Goal: Information Seeking & Learning: Learn about a topic

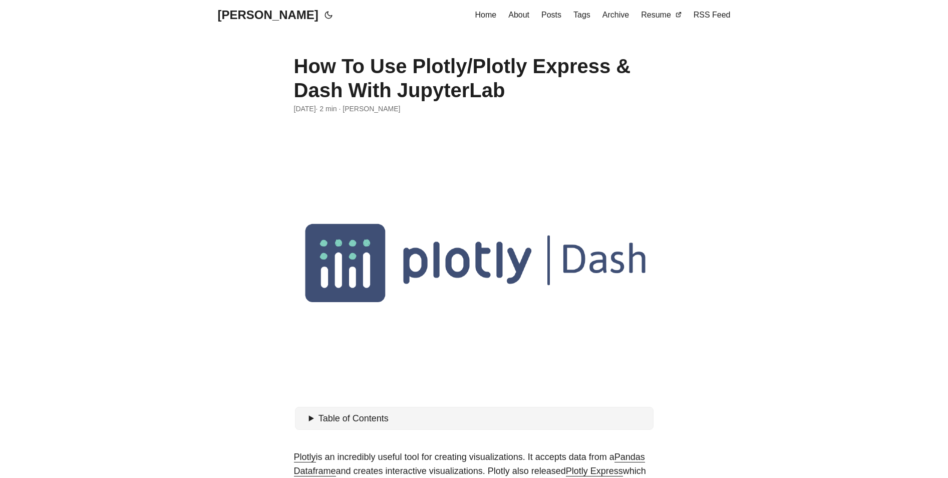
drag, startPoint x: 0, startPoint y: 0, endPoint x: 341, endPoint y: 251, distance: 423.7
click at [341, 251] on figure at bounding box center [474, 259] width 361 height 270
drag, startPoint x: 341, startPoint y: 251, endPoint x: 343, endPoint y: 282, distance: 31.6
copy article "· 2 min · [PERSON_NAME] Table of Contents Plotly/Plotly Express Offline Mode In…"
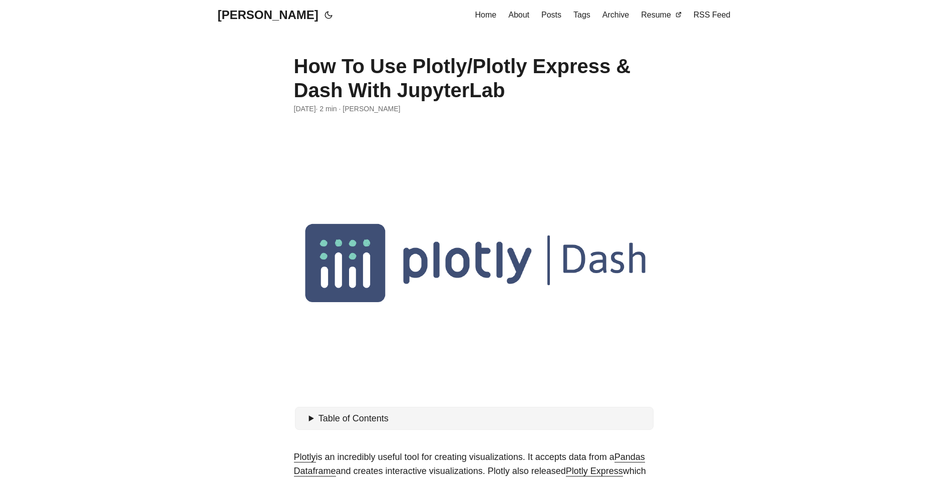
drag, startPoint x: 494, startPoint y: 247, endPoint x: 488, endPoint y: 247, distance: 6.5
click at [494, 247] on figure at bounding box center [474, 259] width 361 height 270
drag, startPoint x: 437, startPoint y: 264, endPoint x: 312, endPoint y: 275, distance: 124.7
click at [312, 275] on figure at bounding box center [474, 259] width 361 height 270
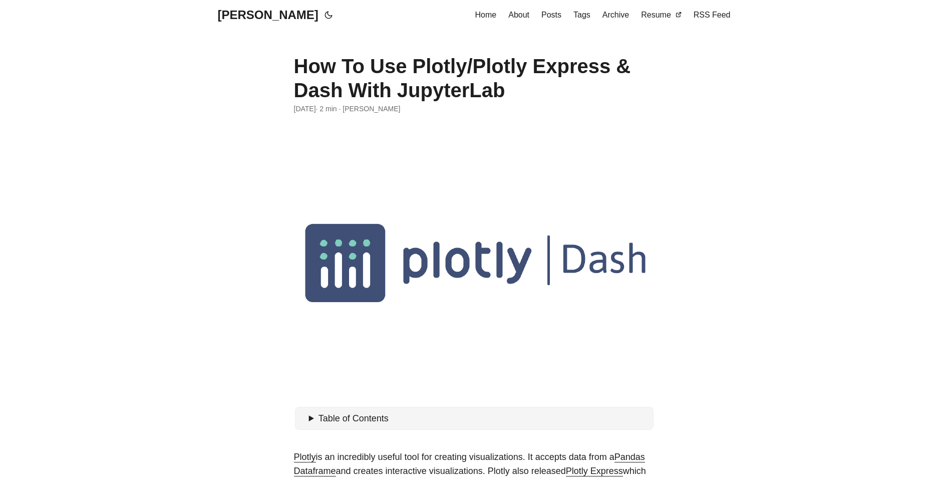
drag, startPoint x: 312, startPoint y: 275, endPoint x: 345, endPoint y: 290, distance: 35.8
click at [345, 290] on figure at bounding box center [474, 259] width 361 height 270
click at [345, 291] on figure at bounding box center [474, 259] width 361 height 270
